Goal: Transaction & Acquisition: Register for event/course

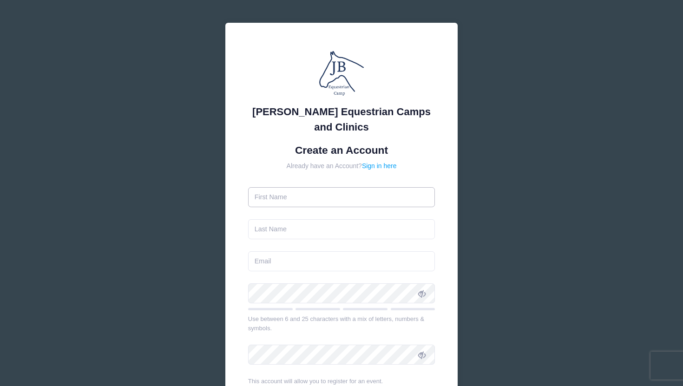
click at [361, 193] on input "text" at bounding box center [341, 197] width 187 height 20
type input "[PERSON_NAME]"
click at [339, 233] on input "text" at bounding box center [341, 229] width 187 height 20
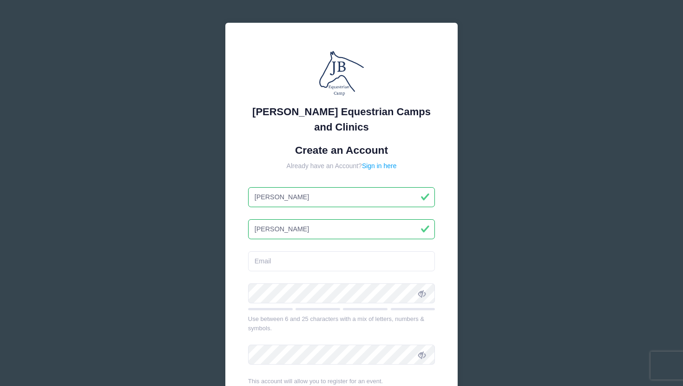
type input "[PERSON_NAME]"
click at [323, 266] on input "email" at bounding box center [341, 261] width 187 height 20
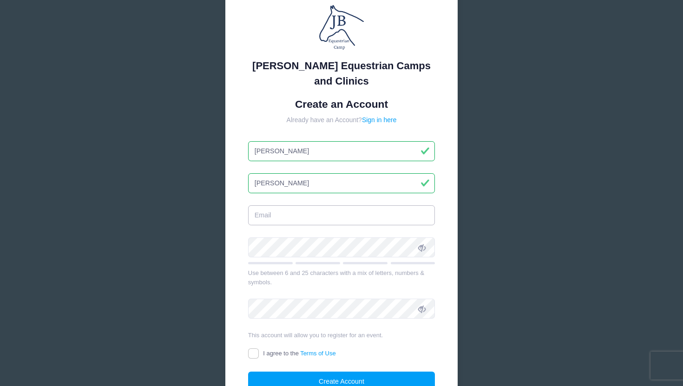
scroll to position [47, 0]
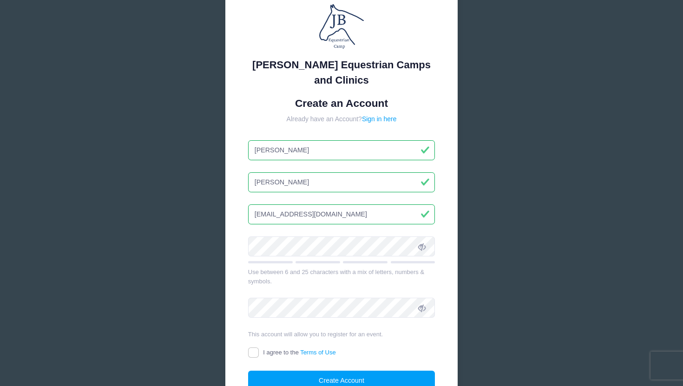
type input "[EMAIL_ADDRESS][DOMAIN_NAME]"
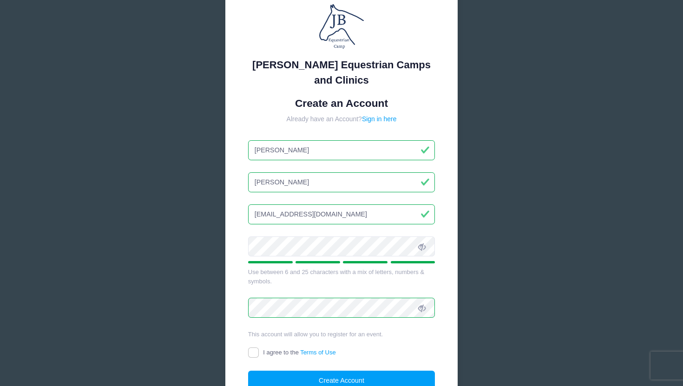
click at [281, 348] on label "I agree to the Terms of Use" at bounding box center [292, 353] width 88 height 10
click at [259, 348] on input "I agree to the Terms of Use" at bounding box center [253, 352] width 11 height 11
checkbox input "true"
click at [323, 376] on button "Create Account" at bounding box center [341, 381] width 187 height 20
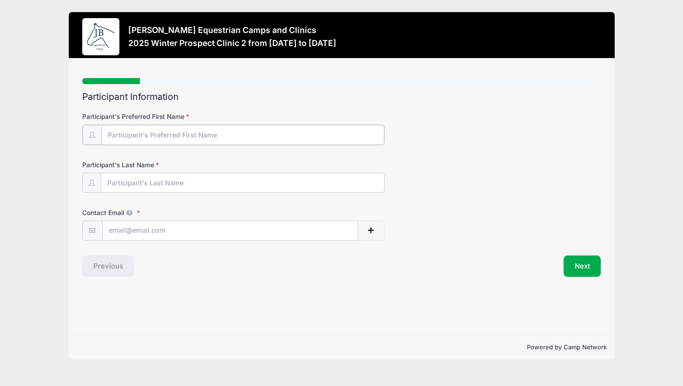
click at [222, 136] on input "Participant's Preferred First Name" at bounding box center [242, 135] width 283 height 20
type input "[PERSON_NAME]"
click at [223, 183] on input "Participant's Last Name" at bounding box center [242, 182] width 283 height 20
type input "[PERSON_NAME]"
click at [189, 234] on input "Contact Email" at bounding box center [230, 230] width 255 height 20
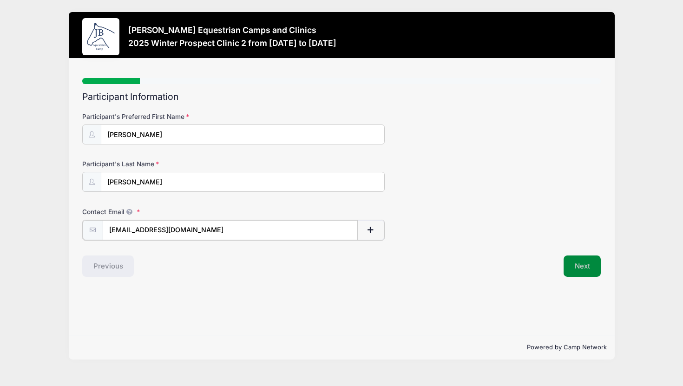
type input "[EMAIL_ADDRESS][DOMAIN_NAME]"
click at [577, 268] on button "Next" at bounding box center [582, 265] width 38 height 21
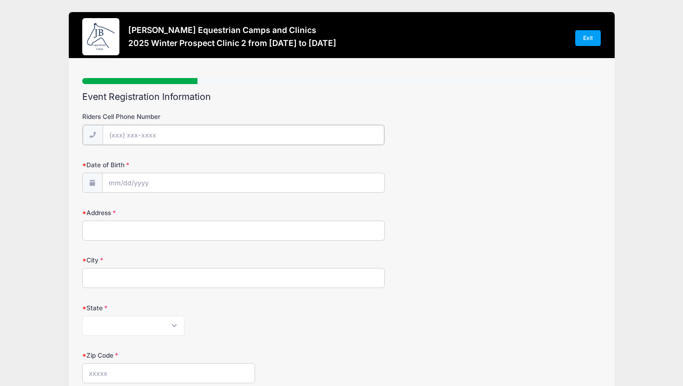
click at [336, 133] on input "Riders Cell Phone Number" at bounding box center [243, 135] width 281 height 20
type input "[PHONE_NUMBER]"
click at [215, 182] on input "Date of Birth" at bounding box center [243, 182] width 281 height 20
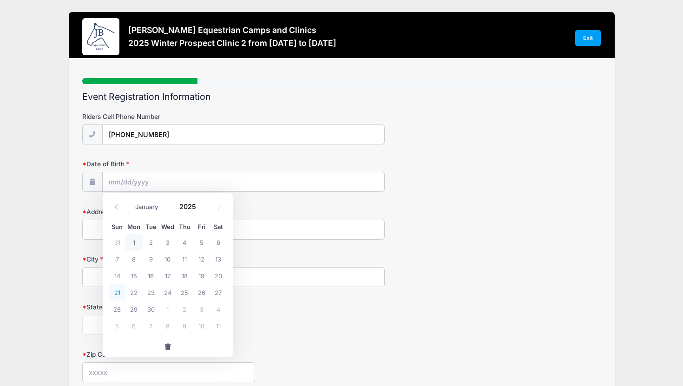
click at [116, 294] on span "21" at bounding box center [117, 292] width 17 height 17
type input "[DATE]"
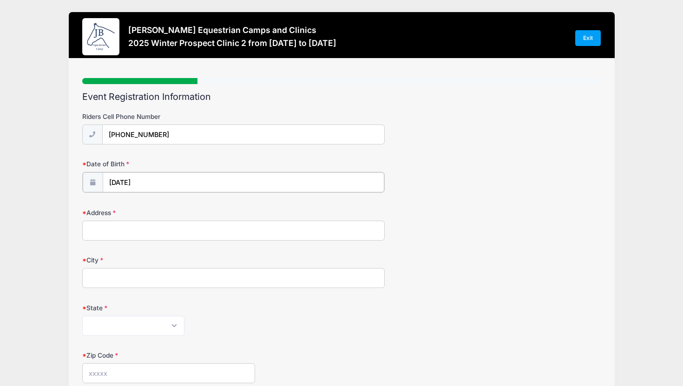
click at [147, 177] on input "[DATE]" at bounding box center [243, 182] width 281 height 20
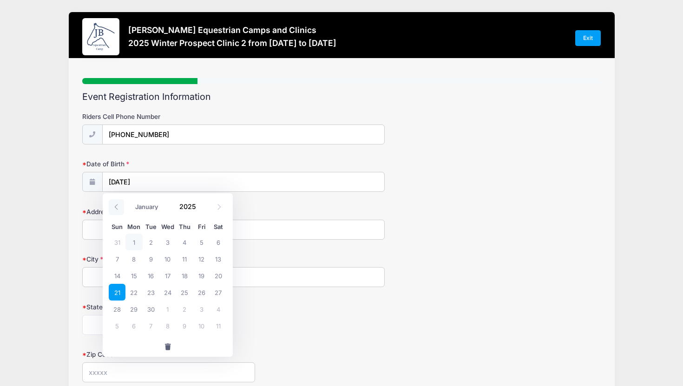
click at [116, 206] on icon at bounding box center [116, 207] width 3 height 6
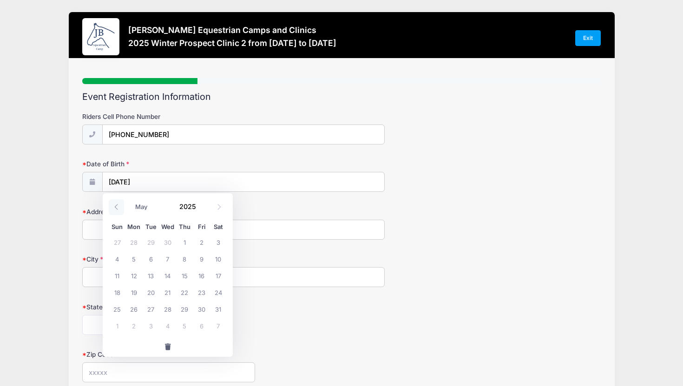
select select "3"
click at [204, 209] on span at bounding box center [201, 210] width 7 height 7
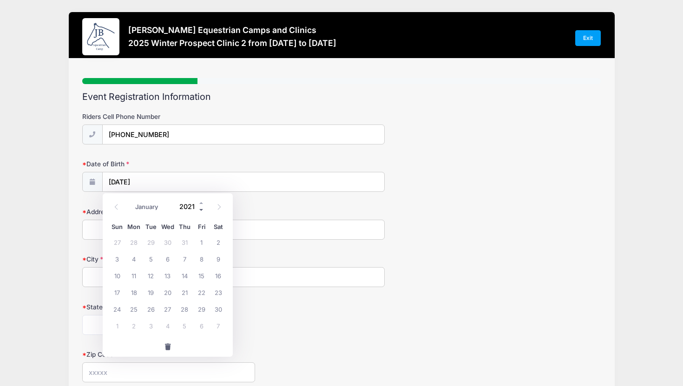
click at [204, 209] on span at bounding box center [201, 210] width 7 height 7
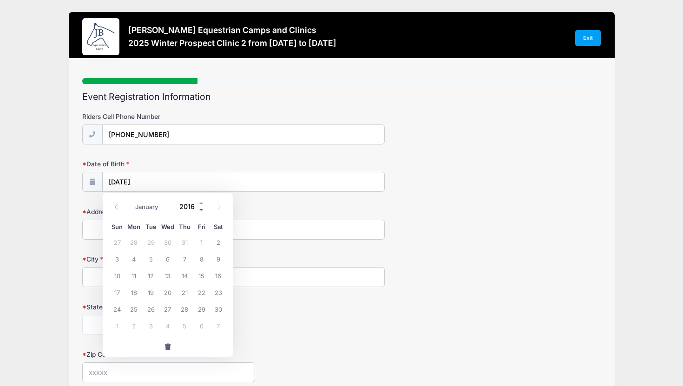
click at [204, 209] on span at bounding box center [201, 210] width 7 height 7
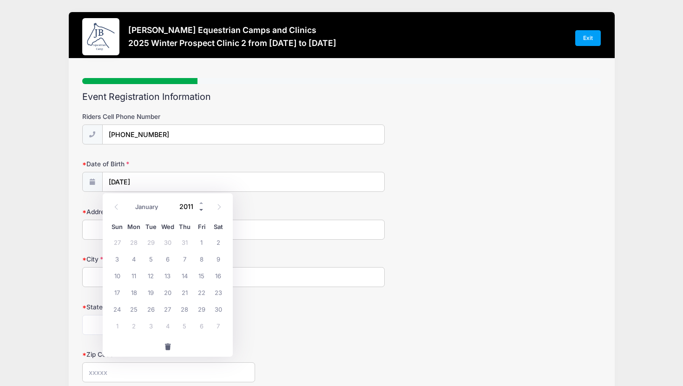
click at [204, 209] on span at bounding box center [201, 210] width 7 height 7
type input "2010"
click at [169, 292] on span "21" at bounding box center [167, 292] width 17 height 17
type input "[DATE]"
click at [172, 232] on input "Address" at bounding box center [233, 230] width 302 height 20
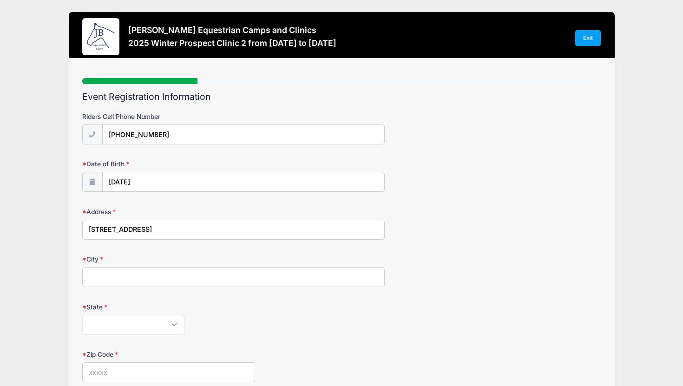
click at [139, 228] on input "[STREET_ADDRESS]" at bounding box center [233, 230] width 302 height 20
click at [174, 231] on input "[STREET_ADDRESS]" at bounding box center [233, 230] width 302 height 20
type input "[STREET_ADDRESS]"
click at [199, 280] on input "City" at bounding box center [233, 277] width 302 height 20
type input "marietta"
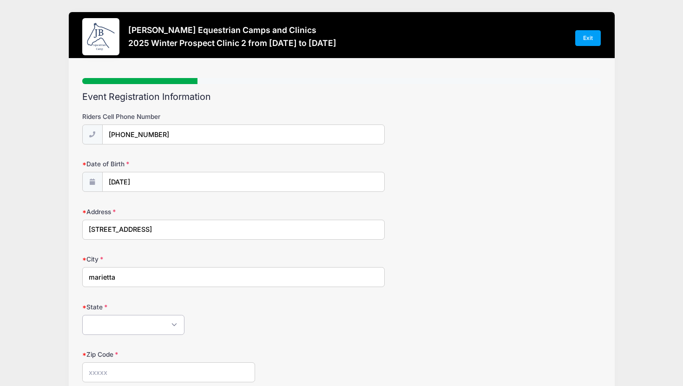
click at [157, 322] on select "[US_STATE] [US_STATE] [US_STATE] [US_STATE] [US_STATE] Armed Forces Africa Arme…" at bounding box center [133, 325] width 102 height 20
select select "GA"
click at [82, 315] on select "[US_STATE] [US_STATE] [US_STATE] [US_STATE] [US_STATE] Armed Forces Africa Arme…" at bounding box center [133, 325] width 102 height 20
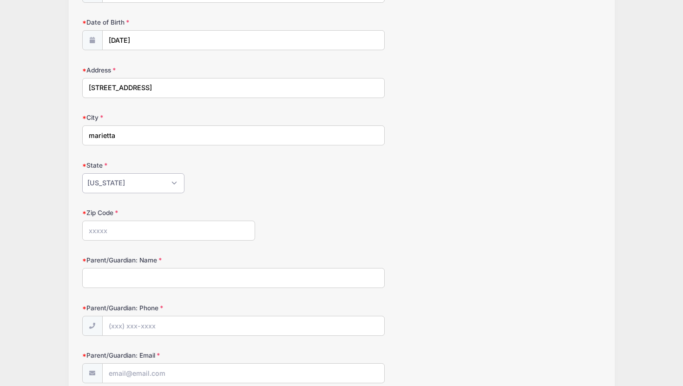
scroll to position [183, 0]
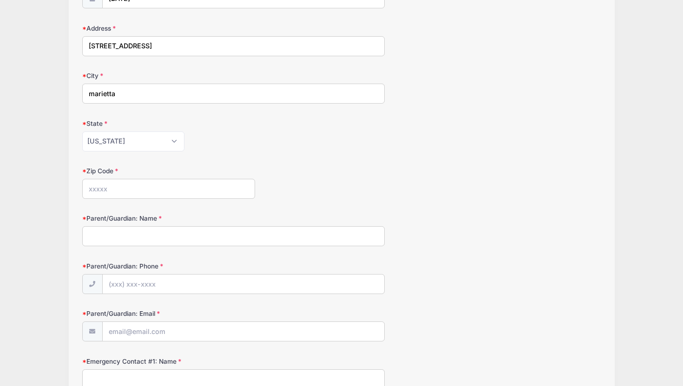
click at [207, 183] on input "Zip Code" at bounding box center [168, 189] width 173 height 20
type input "30064"
click at [211, 240] on input "Parent/Guardian: Name" at bounding box center [233, 236] width 302 height 20
type input "a"
type input "[PERSON_NAME]"
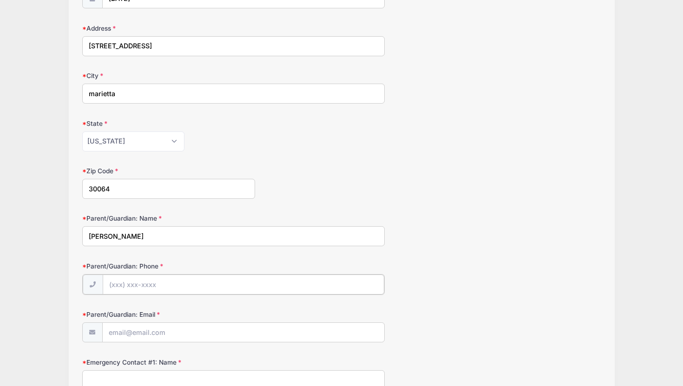
click at [189, 285] on input "Parent/Guardian: Phone" at bounding box center [243, 284] width 281 height 20
type input "[PHONE_NUMBER]"
click at [189, 328] on input "Parent/Guardian: Email" at bounding box center [243, 332] width 281 height 20
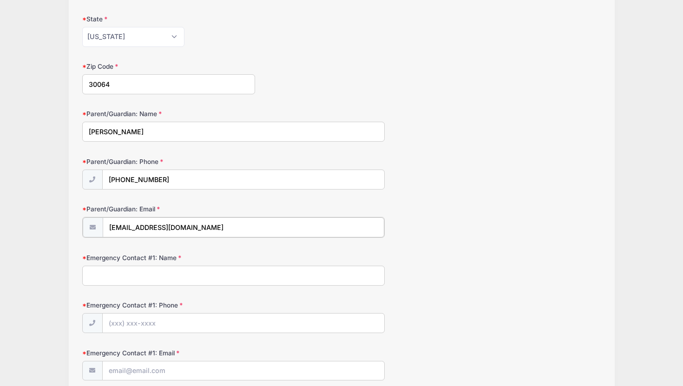
scroll to position [289, 0]
type input "[EMAIL_ADDRESS][DOMAIN_NAME]"
click at [190, 278] on input "Emergency Contact #1: Name" at bounding box center [233, 273] width 302 height 20
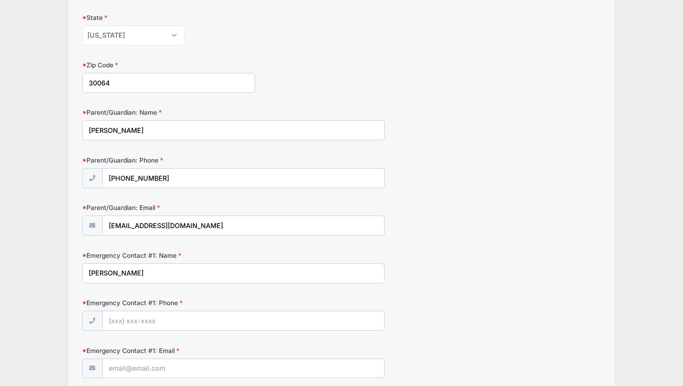
type input "[PERSON_NAME]"
click at [183, 324] on input "Emergency Contact #1: Phone" at bounding box center [243, 321] width 281 height 20
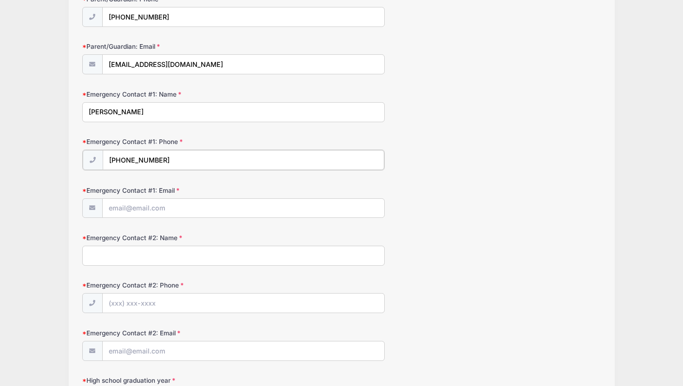
scroll to position [452, 0]
type input "[PHONE_NUMBER]"
click at [183, 205] on input "Emergency Contact #1: Email" at bounding box center [243, 206] width 281 height 20
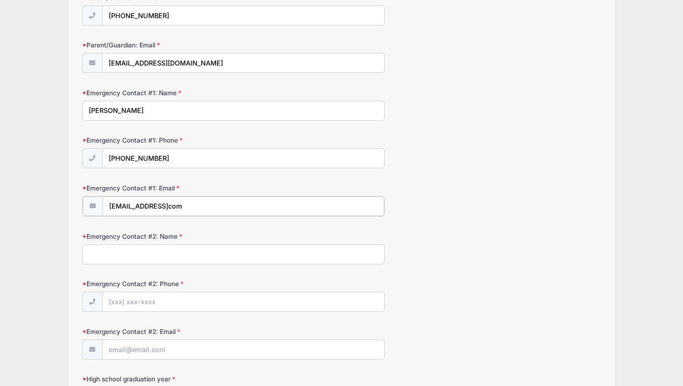
type input "[EMAIL_ADDRESS]com"
click at [170, 252] on input "Emergency Contact #2: Name" at bounding box center [233, 253] width 302 height 20
type input "[PERSON_NAME]"
click at [145, 301] on input "Emergency Contact #2: Phone" at bounding box center [243, 301] width 281 height 20
type input "[PHONE_NUMBER]"
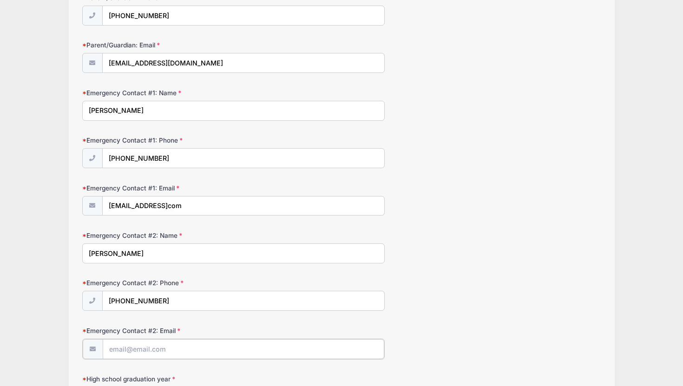
click at [127, 346] on input "Emergency Contact #2: Email" at bounding box center [243, 349] width 281 height 20
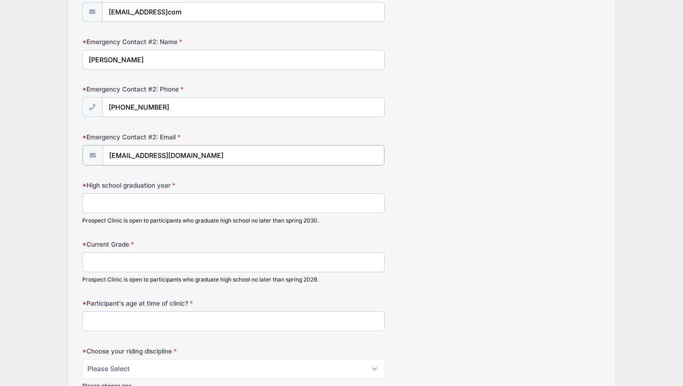
scroll to position [646, 0]
type input "[EMAIL_ADDRESS][DOMAIN_NAME]"
click at [161, 202] on input "High school graduation year" at bounding box center [233, 202] width 302 height 20
type input "2028"
click at [191, 263] on input "Current Grade" at bounding box center [233, 261] width 302 height 20
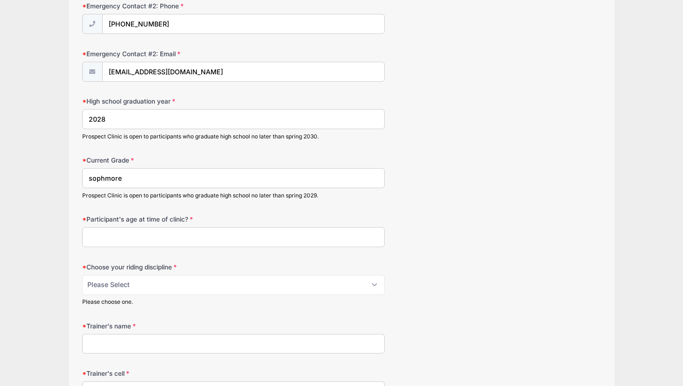
scroll to position [736, 0]
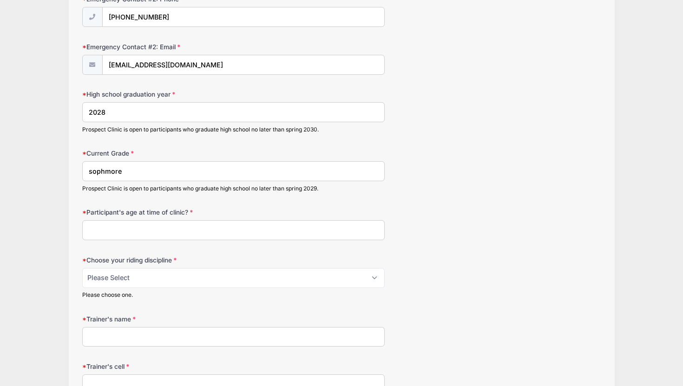
type input "sophmore"
click at [297, 226] on input "Participant's age at time of clinic?" at bounding box center [233, 230] width 302 height 20
type input "15"
click at [261, 275] on select "Please Select jumping seat western reining western horsemanship" at bounding box center [233, 278] width 302 height 20
select select "jumping seat"
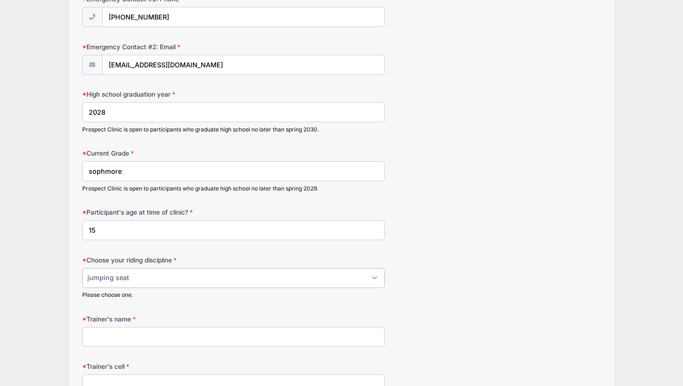
click at [82, 268] on select "Please Select jumping seat western reining western horsemanship" at bounding box center [233, 278] width 302 height 20
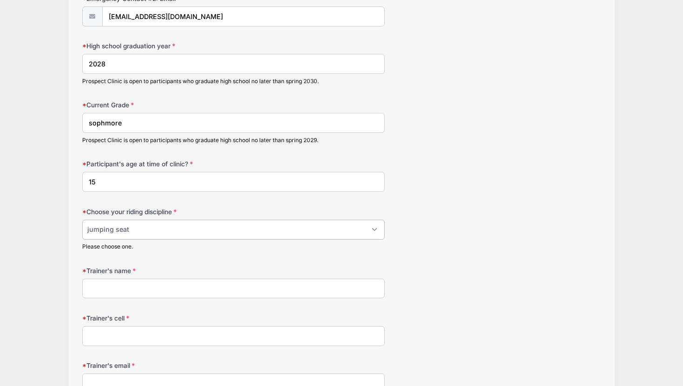
scroll to position [786, 0]
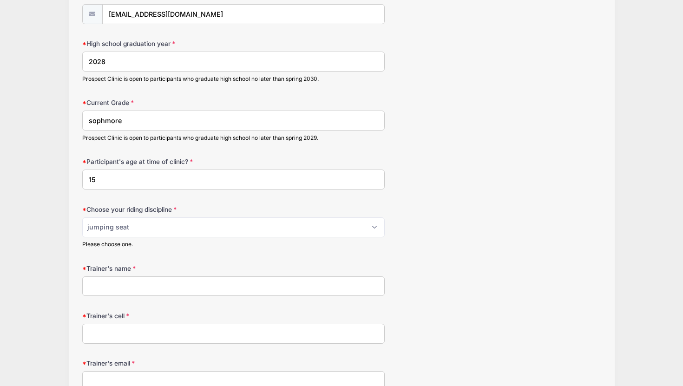
click at [245, 285] on input "Trainer's name" at bounding box center [233, 286] width 302 height 20
type input "[PERSON_NAME] [PERSON_NAME] and [PERSON_NAME]"
click at [149, 333] on input "Trainer's cell" at bounding box center [233, 334] width 302 height 20
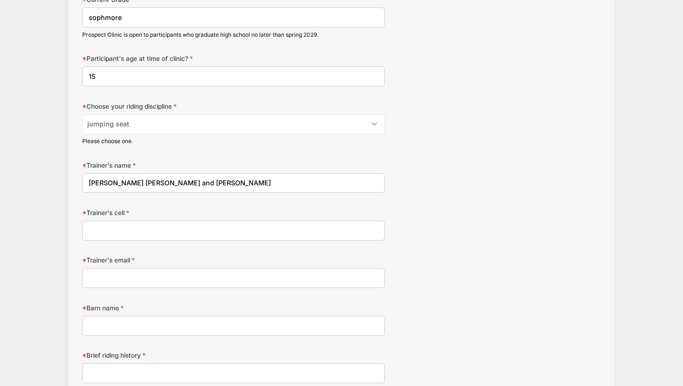
scroll to position [892, 0]
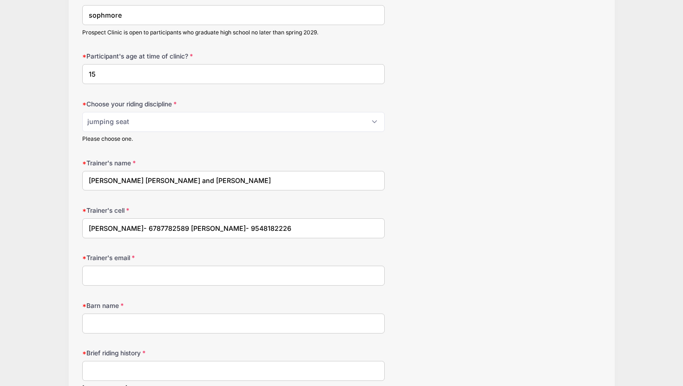
type input "[PERSON_NAME]- 6787782589 [PERSON_NAME]- 9548182226"
click at [161, 282] on input "Trainer's email" at bounding box center [233, 276] width 302 height 20
type input "megan"
click at [123, 180] on input "[PERSON_NAME] [PERSON_NAME] and [PERSON_NAME]" at bounding box center [233, 181] width 302 height 20
type input "[PERSON_NAME] [PERSON_NAME] and [PERSON_NAME]"
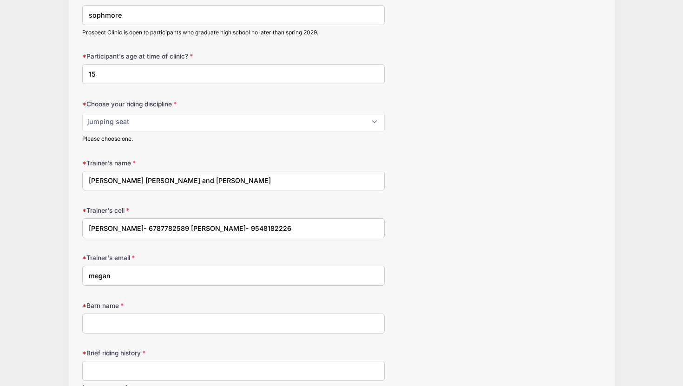
click at [239, 272] on input "megan" at bounding box center [233, 276] width 302 height 20
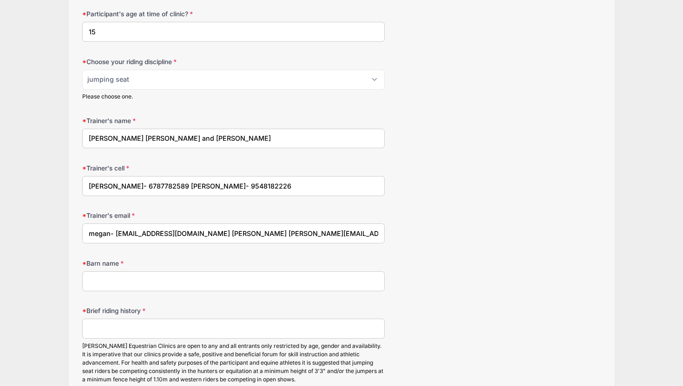
scroll to position [949, 0]
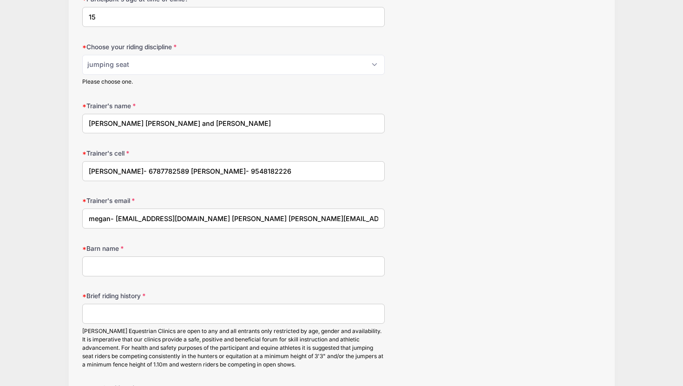
type input "megan- [EMAIL_ADDRESS][DOMAIN_NAME] [PERSON_NAME] [PERSON_NAME][EMAIL_ADDRESS][…"
click at [297, 270] on input "Barn name" at bounding box center [233, 266] width 302 height 20
type input "eqsport international"
click at [241, 317] on input "Brief riding history" at bounding box center [233, 314] width 302 height 20
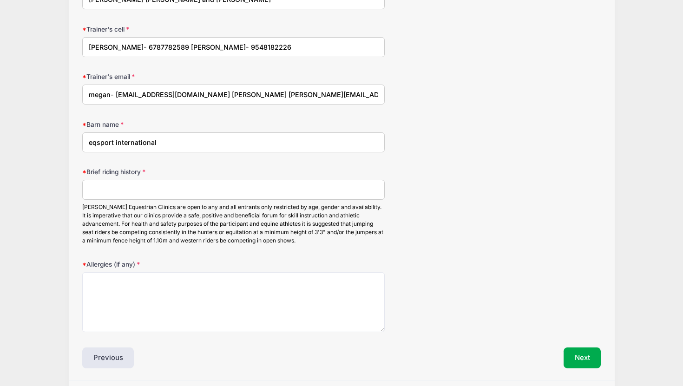
scroll to position [1075, 0]
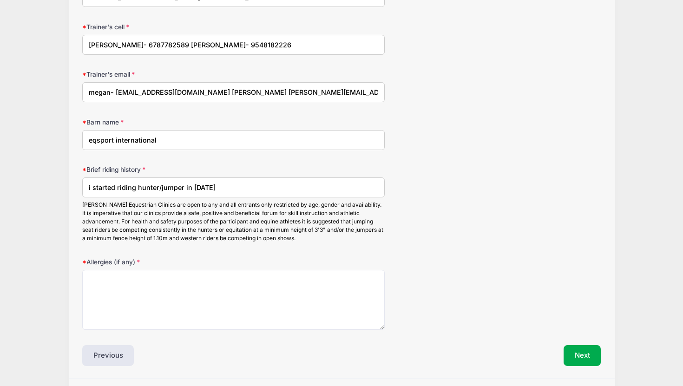
click at [202, 189] on input "i started riding hunter/jumper in [DATE]" at bounding box center [233, 187] width 302 height 20
click at [273, 192] on input "i started riding hunter/jumper in [DATE]" at bounding box center [233, 187] width 302 height 20
drag, startPoint x: 378, startPoint y: 188, endPoint x: 83, endPoint y: 185, distance: 294.5
click at [83, 185] on input "i started riding hunter/jumper in [DATE], i bought my first project horse in [D…" at bounding box center [233, 187] width 302 height 20
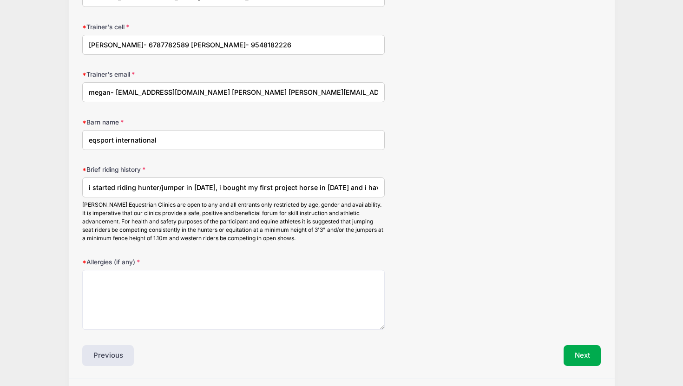
type input "i started riding hunter/jumper in [DATE], i bought my first project horse in [D…"
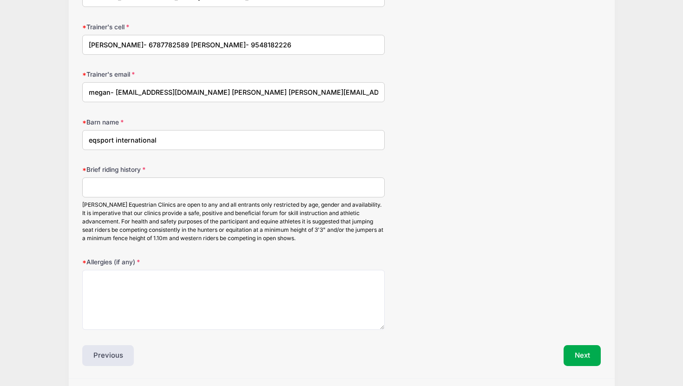
paste input "I began riding hunter/jumpers in [DATE]. In [DATE], I purchased my first projec…"
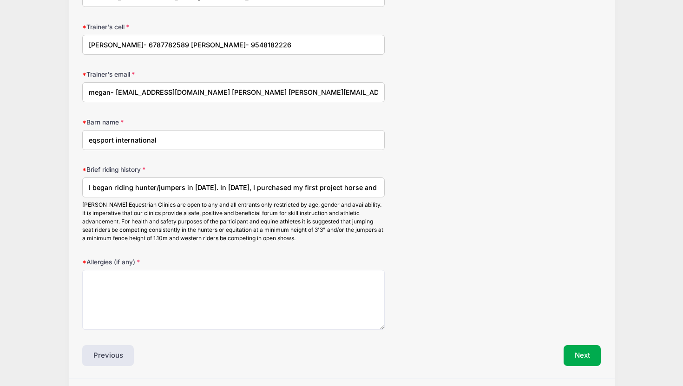
scroll to position [0, 352]
drag, startPoint x: 264, startPoint y: 188, endPoint x: 207, endPoint y: 188, distance: 57.1
click at [207, 188] on input "I began riding hunter/jumpers in [DATE]. In [DATE], I purchased my first projec…" at bounding box center [233, 187] width 302 height 20
click at [377, 187] on input "I began riding hunter/jumpers in [DATE]. In [DATE], I purchased my first projec…" at bounding box center [233, 187] width 302 height 20
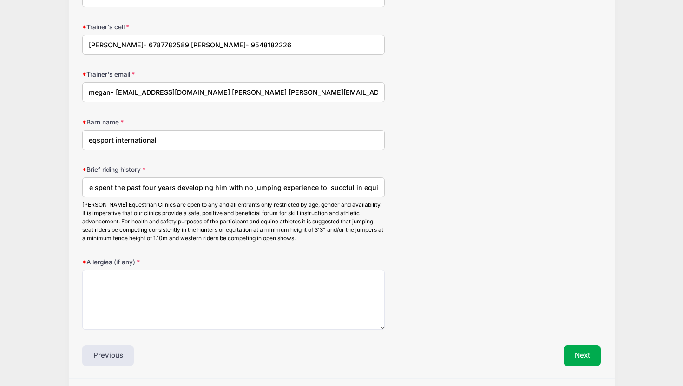
type input "I began riding hunter/jumpers in [DATE]. In [DATE], I purchased my first projec…"
drag, startPoint x: 382, startPoint y: 184, endPoint x: 90, endPoint y: 181, distance: 292.1
click at [90, 181] on input "I began riding hunter/jumpers in [DATE]. In [DATE], I purchased my first projec…" at bounding box center [233, 187] width 302 height 20
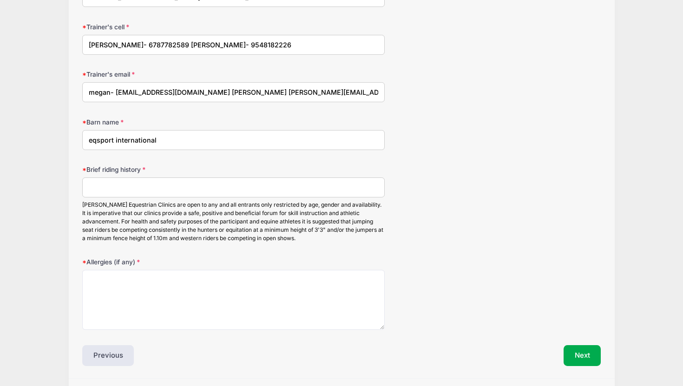
paste input "I began riding hunter/jumpers in [DATE]. In [DATE], I purchased my first projec…"
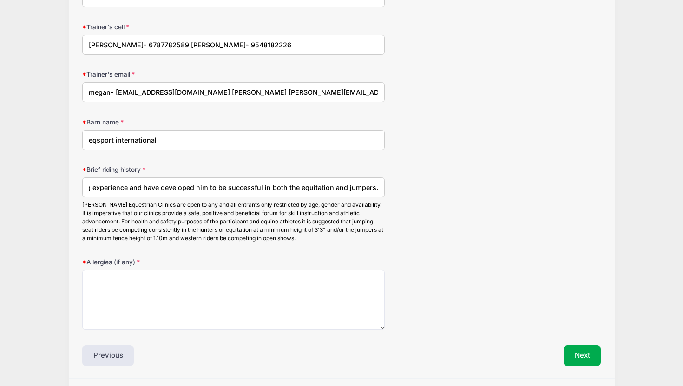
scroll to position [0, 352]
type input "I began riding hunter/jumpers in [DATE]. In [DATE], I purchased my first projec…"
click at [196, 309] on textarea "Allergies (if any)" at bounding box center [233, 300] width 302 height 60
click at [378, 186] on input "I began riding hunter/jumpers in [DATE]. In [DATE], I purchased my first projec…" at bounding box center [233, 187] width 302 height 20
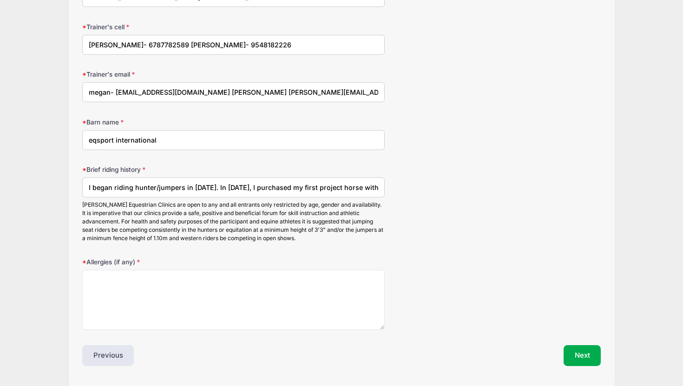
scroll to position [0, 148]
click at [249, 187] on input "I began riding hunter/jumpers in [DATE]. In [DATE], I purchased my first projec…" at bounding box center [233, 187] width 302 height 20
click at [352, 188] on input "I began riding hunter/jumpers in [DATE]. In [DATE], I purchased my first projec…" at bounding box center [233, 187] width 302 height 20
click at [281, 280] on textarea "Allergies (if any)" at bounding box center [233, 300] width 302 height 60
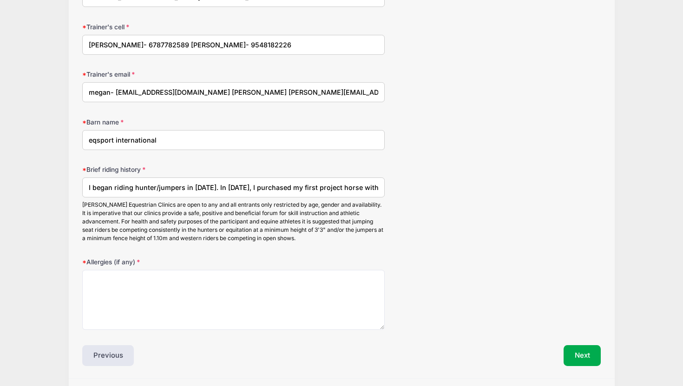
click at [363, 185] on input "I began riding hunter/jumpers in [DATE]. In [DATE], I purchased my first projec…" at bounding box center [233, 187] width 302 height 20
drag, startPoint x: 88, startPoint y: 187, endPoint x: 415, endPoint y: 188, distance: 327.0
click at [415, 188] on div "Brief riding history I began riding hunter/jumpers in [DATE]. In [DATE], I purc…" at bounding box center [341, 204] width 519 height 78
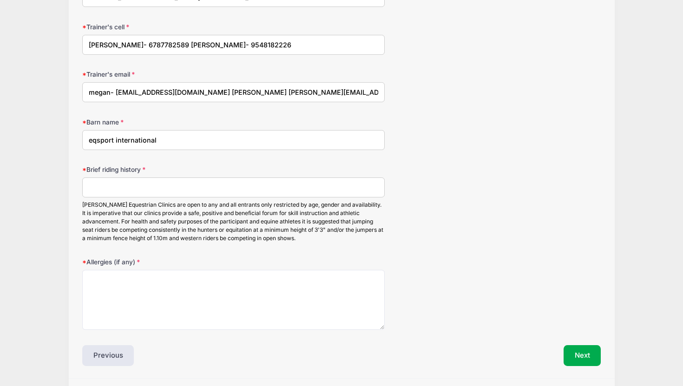
scroll to position [0, 0]
paste input "I began riding H/J in [DATE]. In [DATE], I purchased my first project horse wit…"
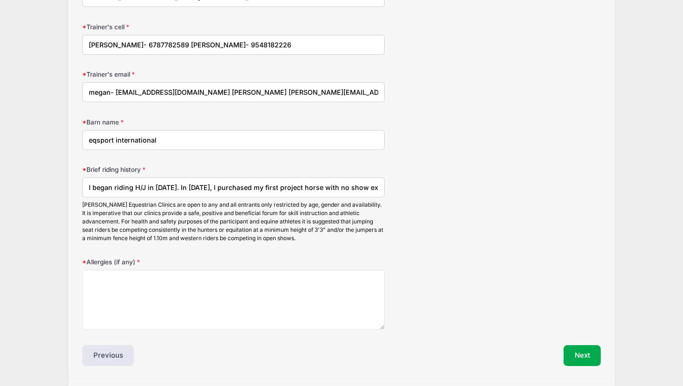
scroll to position [0, 334]
type input "I began riding H/J in [DATE]. In [DATE], I purchased my first project horse wit…"
click at [254, 288] on textarea "Allergies (if any)" at bounding box center [233, 300] width 302 height 60
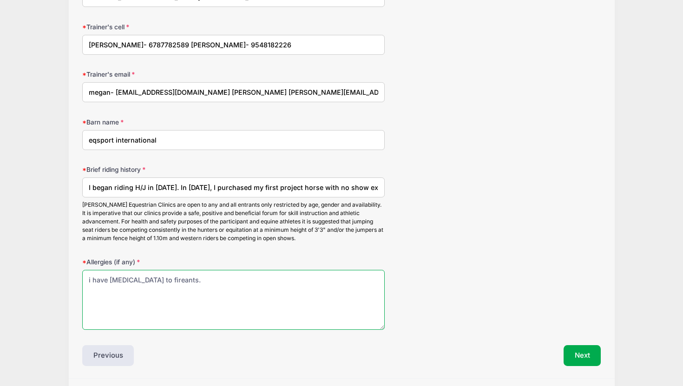
click at [164, 279] on textarea "i have [MEDICAL_DATA] to fireants." at bounding box center [233, 300] width 302 height 60
click at [169, 281] on textarea "i have [MEDICAL_DATA] to fireants." at bounding box center [233, 300] width 302 height 60
type textarea "i have [MEDICAL_DATA] to fire ants."
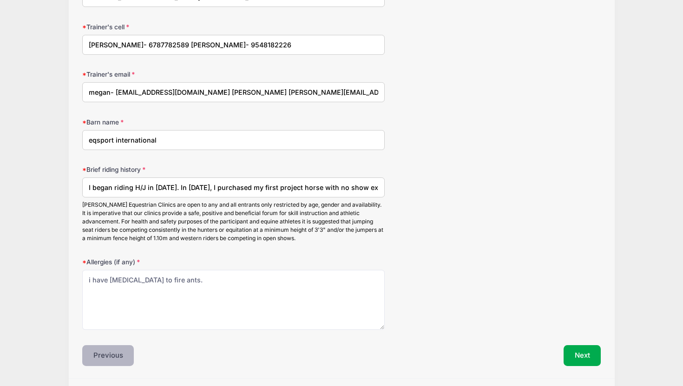
click at [109, 358] on button "Previous" at bounding box center [108, 355] width 52 height 21
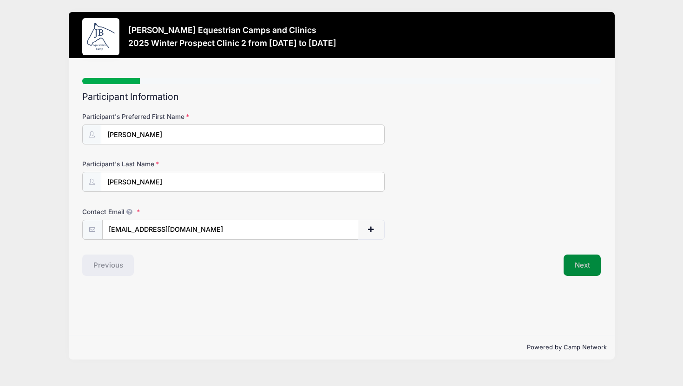
drag, startPoint x: 572, startPoint y: 258, endPoint x: 572, endPoint y: 251, distance: 7.0
click at [572, 259] on button "Next" at bounding box center [582, 265] width 38 height 21
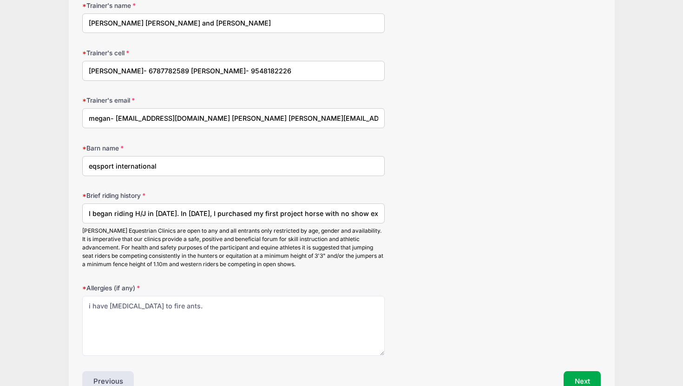
scroll to position [1103, 0]
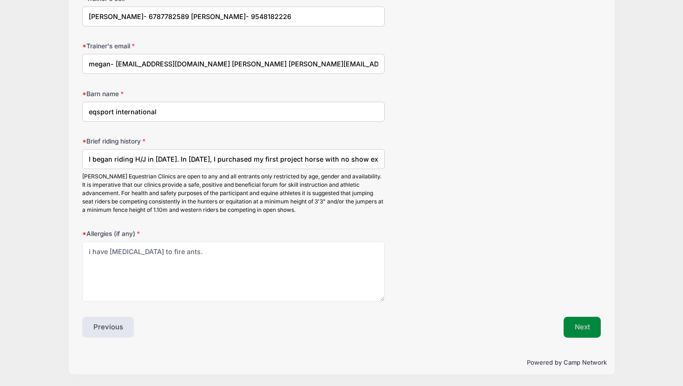
click at [584, 333] on button "Next" at bounding box center [582, 327] width 38 height 21
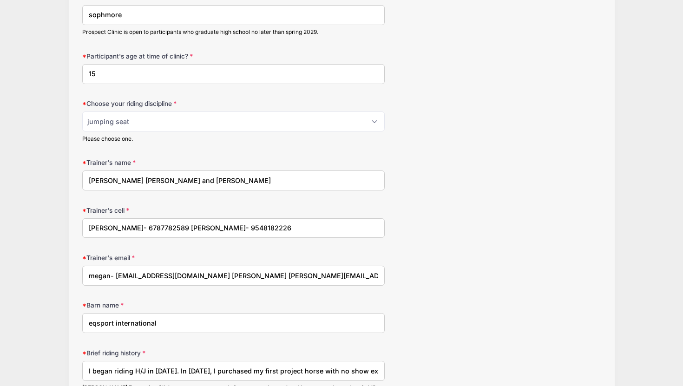
scroll to position [587, 0]
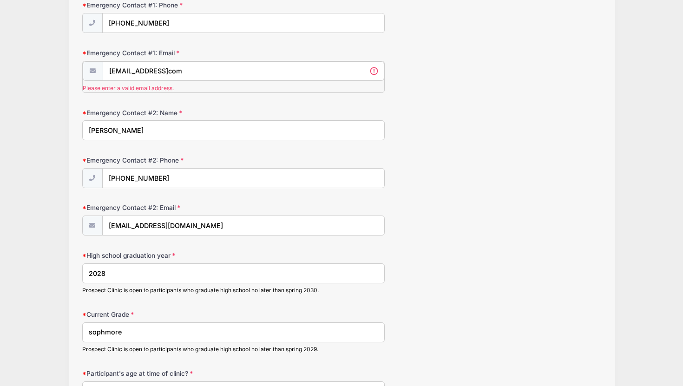
click at [201, 71] on input "[EMAIL_ADDRESS]com" at bounding box center [243, 71] width 281 height 20
click at [155, 71] on input "[EMAIL_ADDRESS]com" at bounding box center [243, 71] width 281 height 20
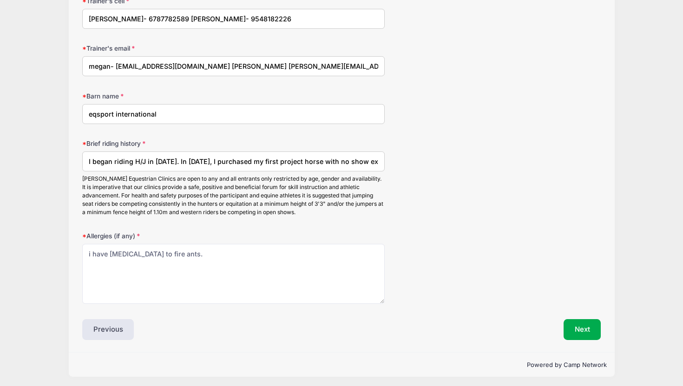
scroll to position [1104, 0]
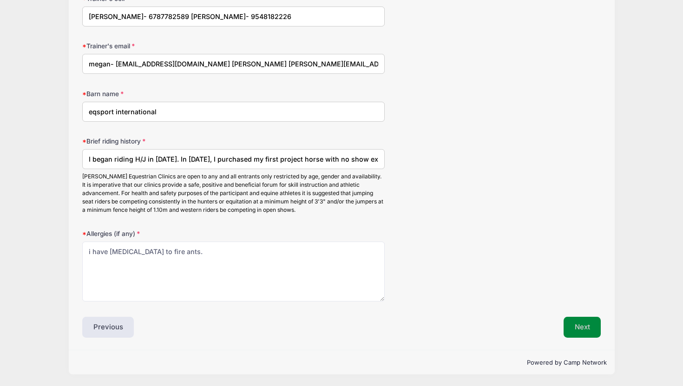
type input "[EMAIL_ADDRESS][DOMAIN_NAME]"
click at [579, 330] on button "Next" at bounding box center [582, 327] width 38 height 21
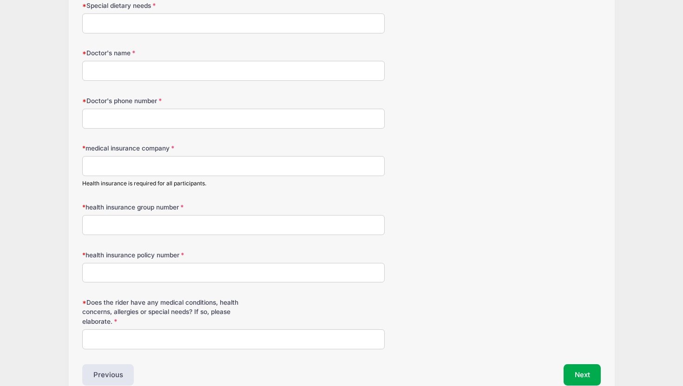
scroll to position [0, 0]
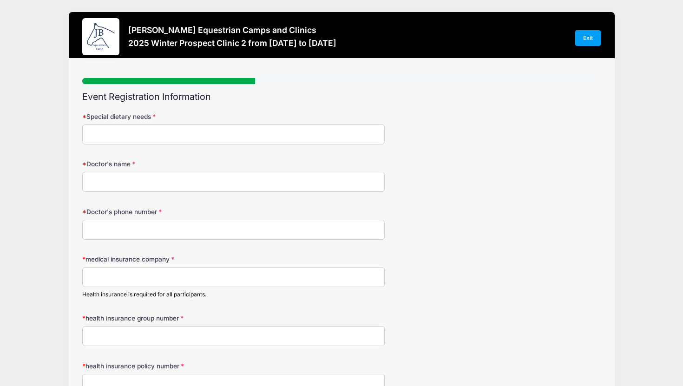
click at [178, 134] on input "Special dietary needs" at bounding box center [233, 134] width 302 height 20
type input "none"
click at [145, 184] on input "Doctor's name" at bounding box center [233, 182] width 302 height 20
type input "[PERSON_NAME]"
click at [138, 274] on input "medical insurance company" at bounding box center [233, 277] width 302 height 20
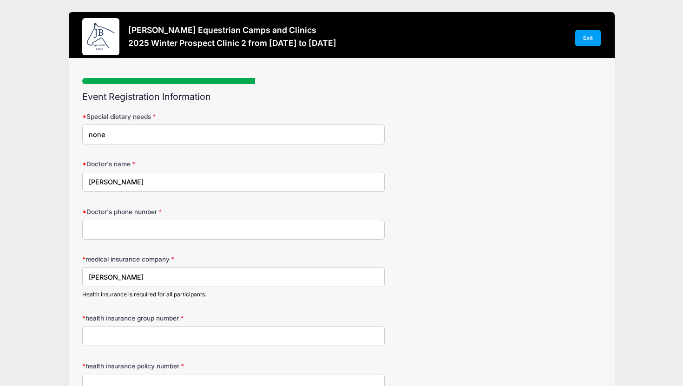
type input "[PERSON_NAME]"
click at [157, 339] on input "health insurance group number" at bounding box center [233, 336] width 302 height 20
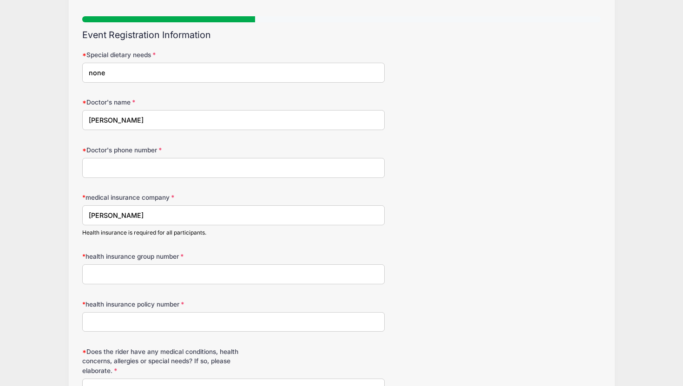
scroll to position [72, 0]
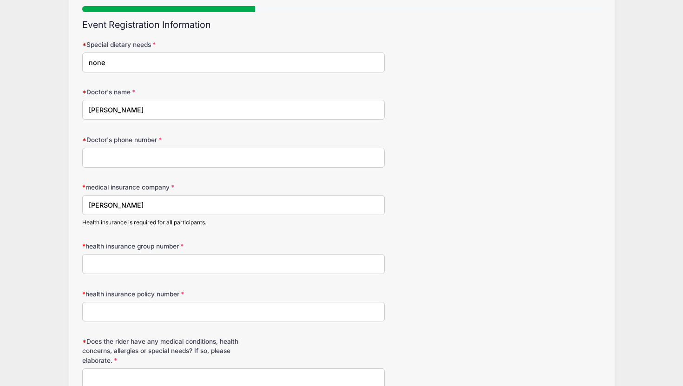
click at [144, 319] on input "health insurance policy number" at bounding box center [233, 312] width 302 height 20
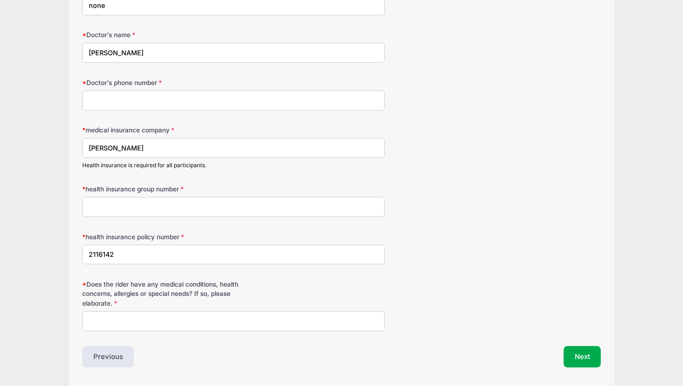
scroll to position [131, 0]
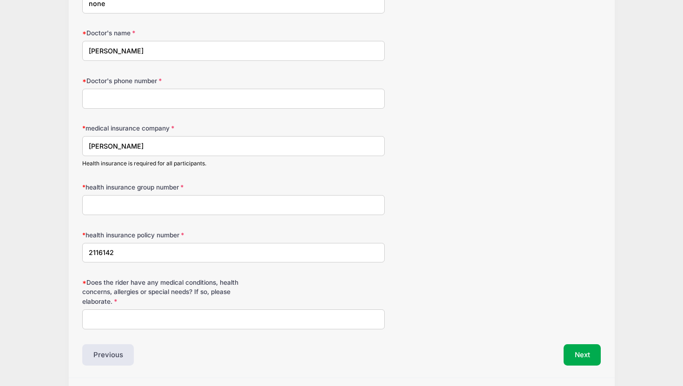
type input "2116142"
click at [120, 325] on input "Does the rider have any medical conditions, health concerns, allergies or speci…" at bounding box center [233, 319] width 302 height 20
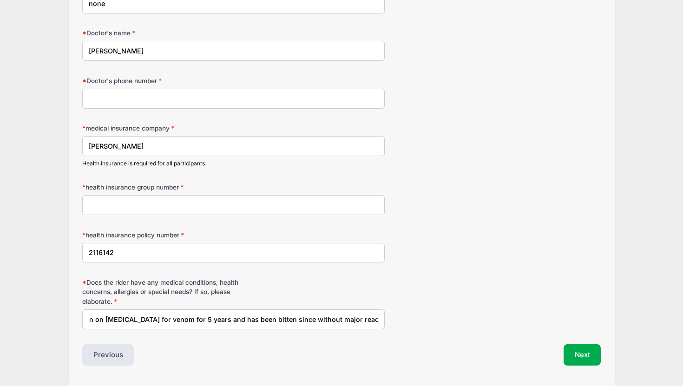
scroll to position [0, 241]
type input "allergy to fire ant bites, self carries [MEDICAL_DATA] and epi pen. Has been on…"
click at [135, 206] on input "health insurance group number" at bounding box center [233, 205] width 302 height 20
type input "N/A"
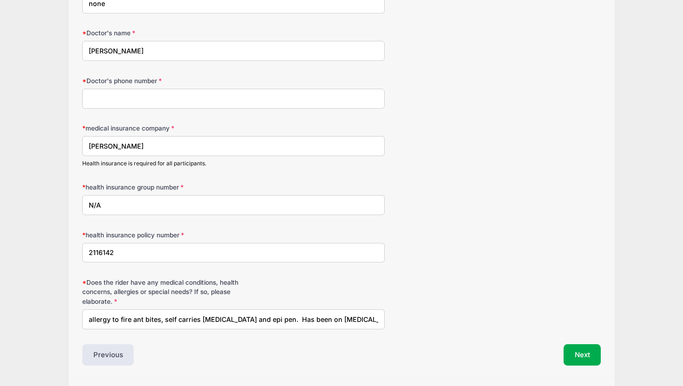
click at [125, 98] on input "Doctor's phone number" at bounding box center [233, 99] width 302 height 20
paste input "[PHONE_NUMBER]"
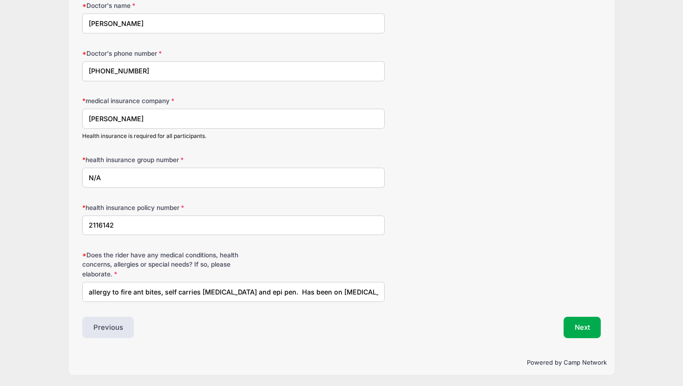
scroll to position [159, 0]
type input "[PHONE_NUMBER]"
click at [592, 325] on button "Next" at bounding box center [582, 326] width 38 height 21
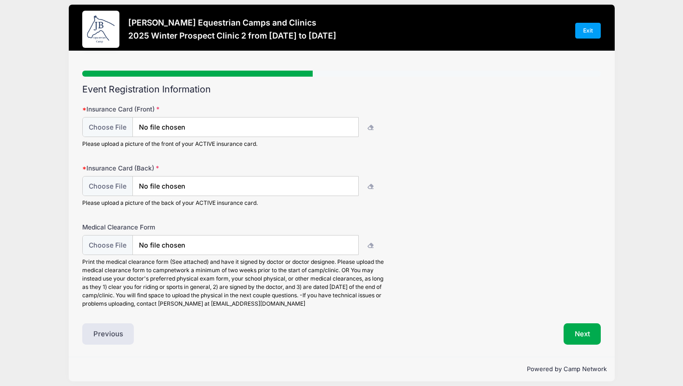
scroll to position [0, 0]
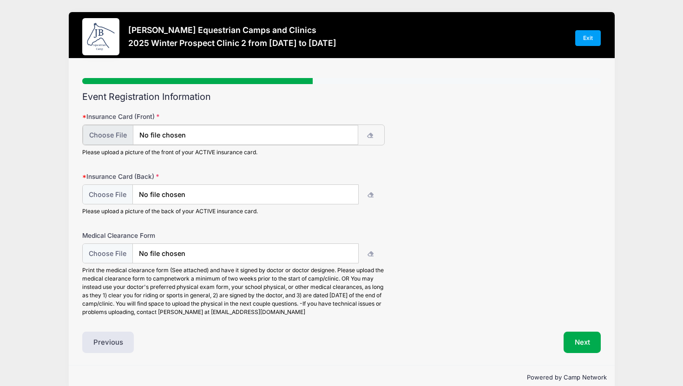
click at [176, 136] on input "file" at bounding box center [220, 135] width 275 height 20
click at [373, 138] on button "button" at bounding box center [371, 135] width 26 height 20
click at [327, 131] on input "file" at bounding box center [220, 135] width 275 height 20
click at [368, 136] on icon "button" at bounding box center [370, 136] width 7 height 0
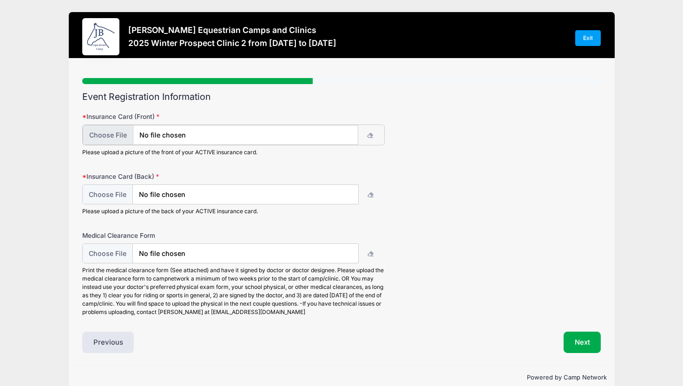
click at [343, 132] on input "file" at bounding box center [220, 135] width 275 height 20
type input "C:\fakepath\IMG_7030.png"
click at [370, 195] on icon "button" at bounding box center [370, 195] width 7 height 0
click at [178, 196] on input "file" at bounding box center [220, 194] width 275 height 20
type input "C:\fakepath\IMG_7031.png"
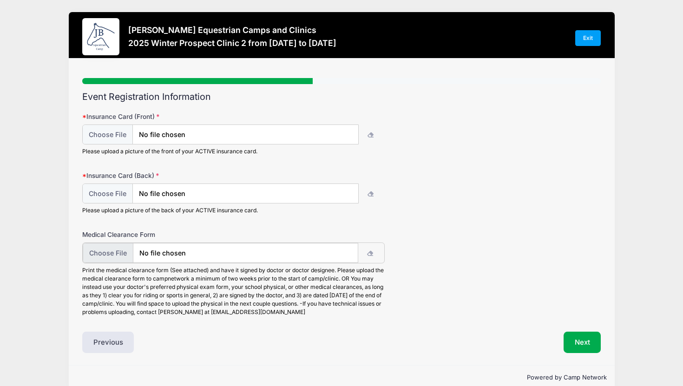
click at [100, 250] on input "file" at bounding box center [220, 253] width 275 height 20
click at [372, 254] on icon "button" at bounding box center [370, 254] width 7 height 0
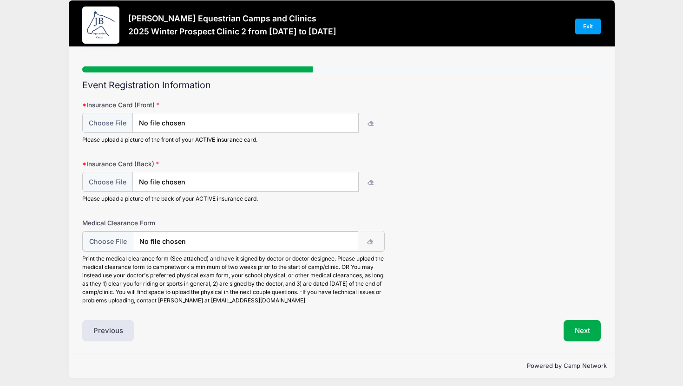
scroll to position [11, 0]
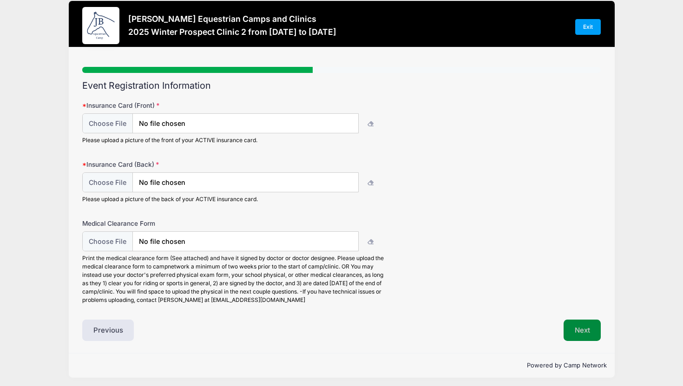
click at [593, 330] on button "Next" at bounding box center [582, 330] width 38 height 21
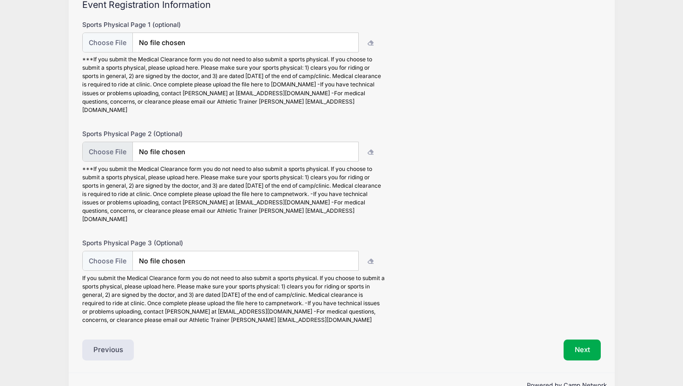
scroll to position [98, 0]
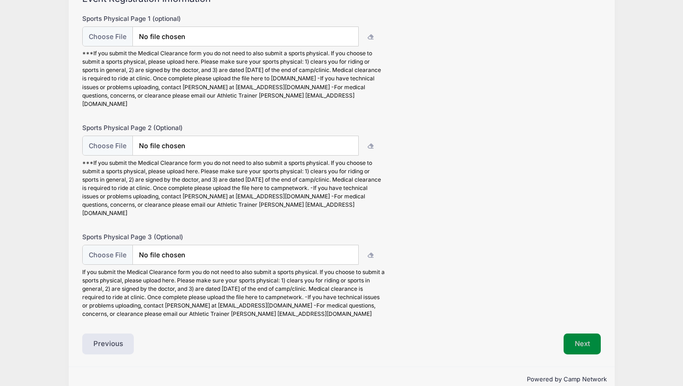
click at [588, 333] on button "Next" at bounding box center [582, 343] width 38 height 21
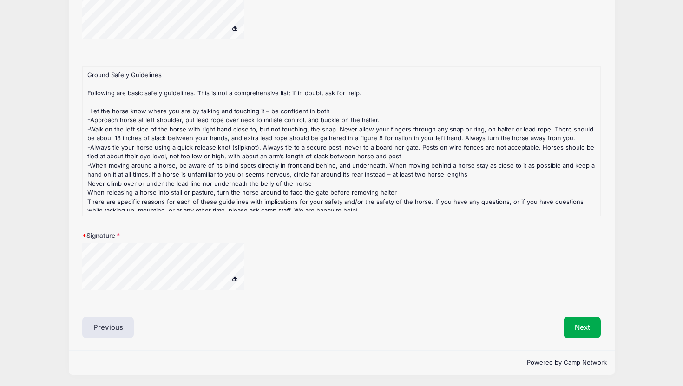
scroll to position [24, 0]
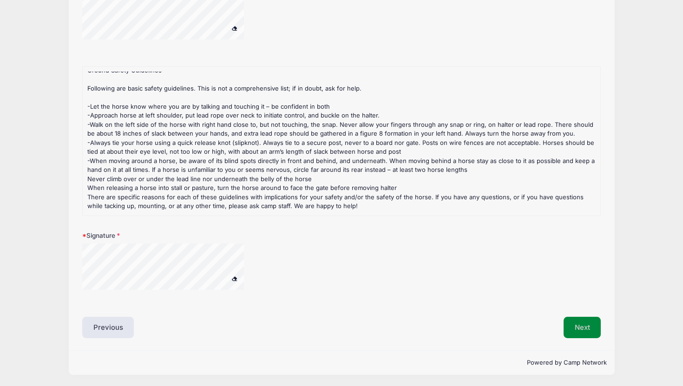
click at [575, 325] on button "Next" at bounding box center [582, 327] width 38 height 21
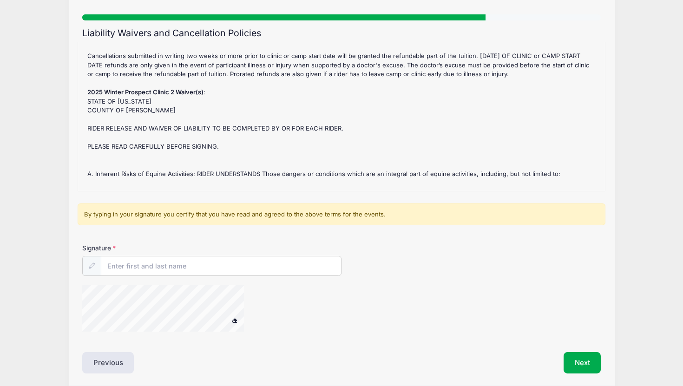
scroll to position [63, 0]
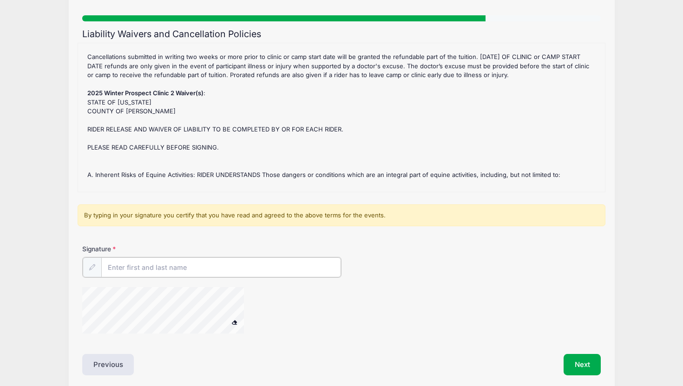
click at [141, 272] on input "Signature" at bounding box center [221, 267] width 240 height 20
click at [112, 268] on input "[PERSON_NAME]" at bounding box center [221, 267] width 240 height 20
type input "[PERSON_NAME]"
click at [587, 359] on button "Next" at bounding box center [582, 363] width 38 height 21
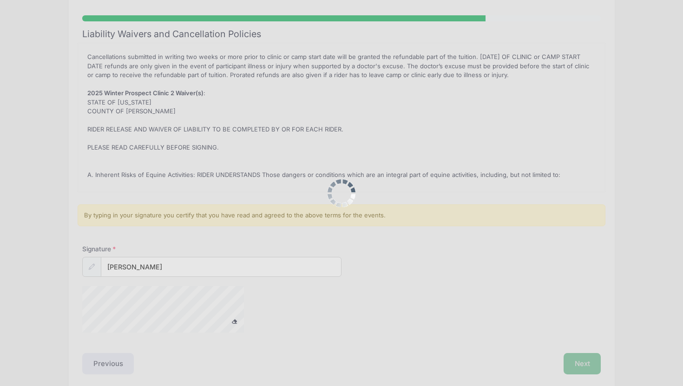
scroll to position [0, 0]
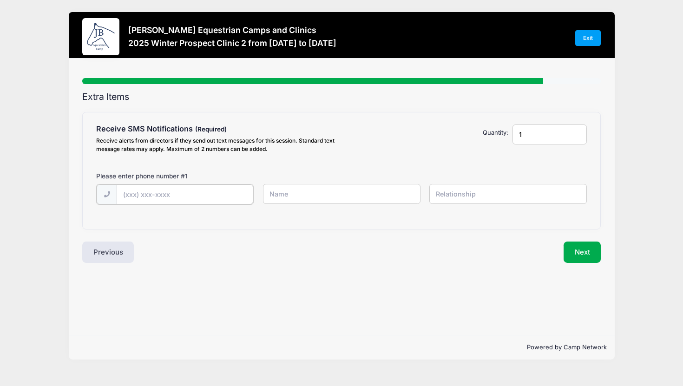
click at [131, 196] on input "text" at bounding box center [185, 194] width 137 height 20
type input "[PHONE_NUMBER]"
type input "[PERSON_NAME]"
type input "self"
click at [531, 136] on input "1" at bounding box center [549, 134] width 74 height 20
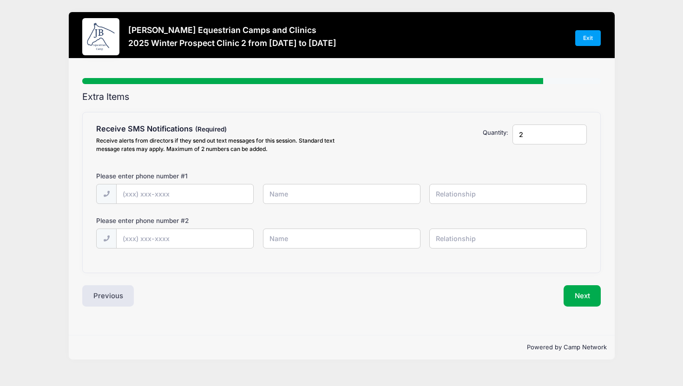
type input "2"
click at [194, 199] on input "text" at bounding box center [185, 194] width 137 height 20
type input "[PHONE_NUMBER]"
type input "[PERSON_NAME]"
type input "self"
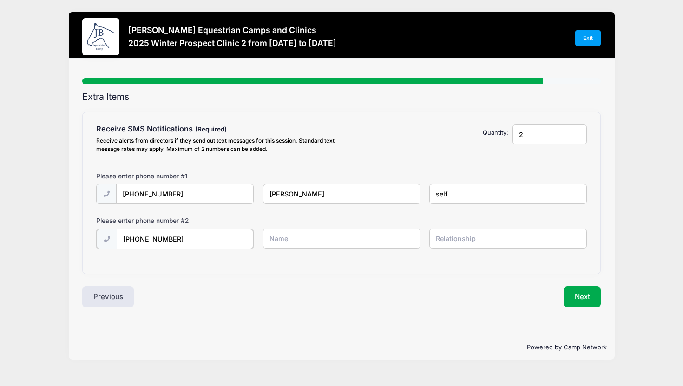
type input "[PHONE_NUMBER]"
type input "[PERSON_NAME]"
type input "mother"
click at [591, 291] on button "Next" at bounding box center [582, 295] width 38 height 21
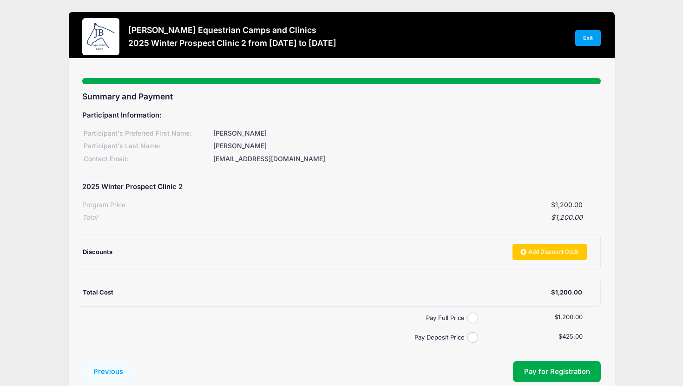
click at [473, 316] on input "Pay Full Price" at bounding box center [472, 318] width 11 height 11
radio input "true"
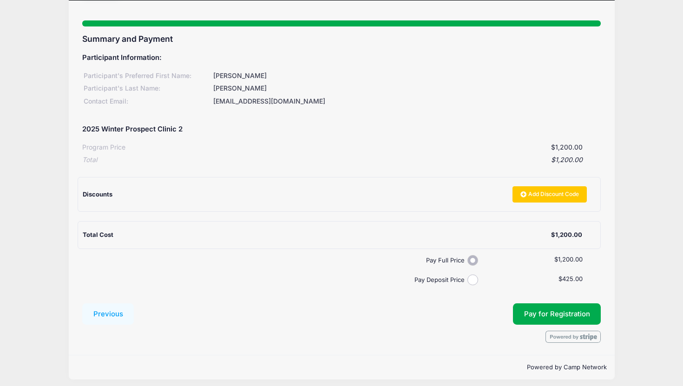
scroll to position [63, 0]
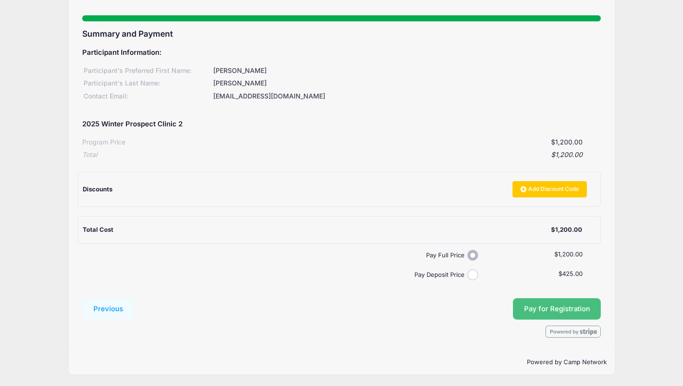
click at [550, 313] on button "Pay for Registration" at bounding box center [557, 308] width 88 height 21
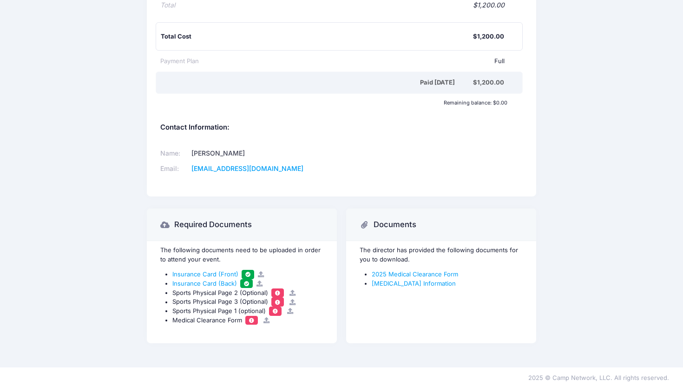
scroll to position [305, 0]
click at [419, 285] on link "Concussion Information" at bounding box center [414, 282] width 84 height 7
click at [443, 274] on link "2025 Medical Clearance Form" at bounding box center [415, 273] width 86 height 7
click at [413, 275] on link "2025 Medical Clearance Form" at bounding box center [415, 273] width 86 height 7
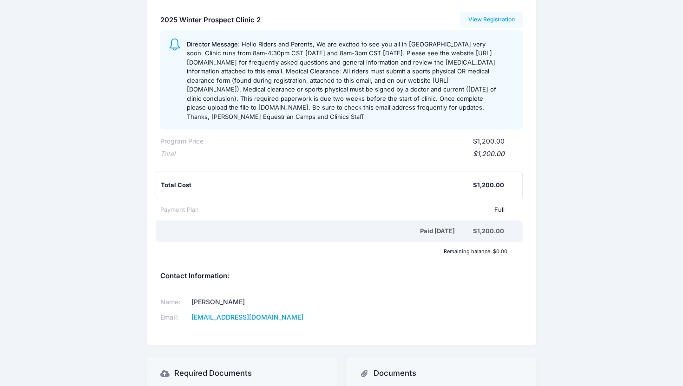
scroll to position [0, 0]
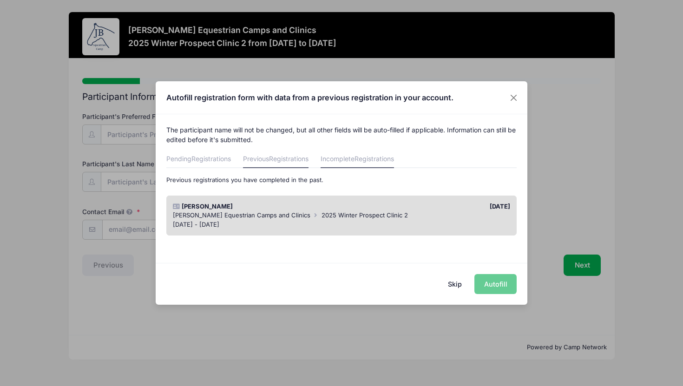
click at [334, 163] on link "Incomplete Registrations" at bounding box center [356, 159] width 73 height 17
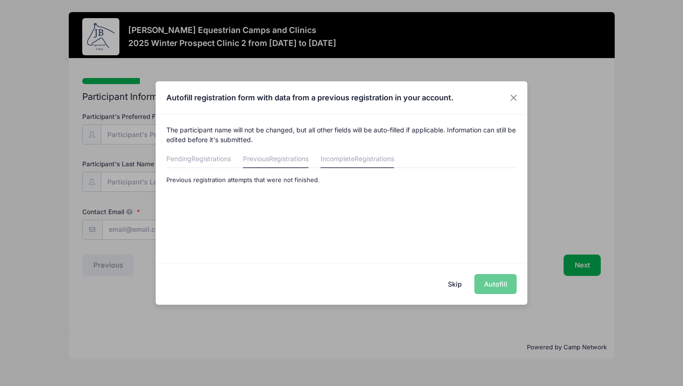
click at [306, 157] on span "Registrations" at bounding box center [288, 159] width 39 height 8
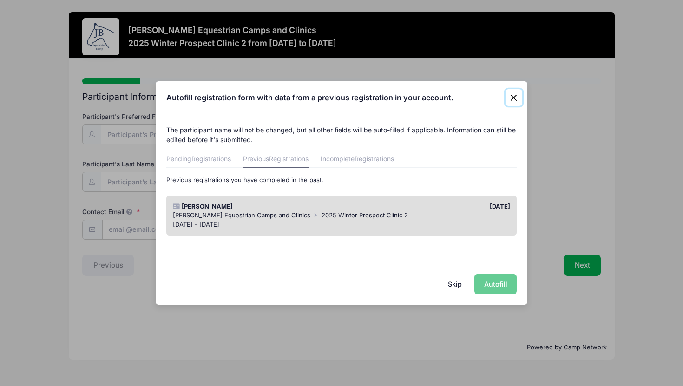
click at [510, 96] on button "Close" at bounding box center [513, 97] width 17 height 17
